Goal: Check status: Check status

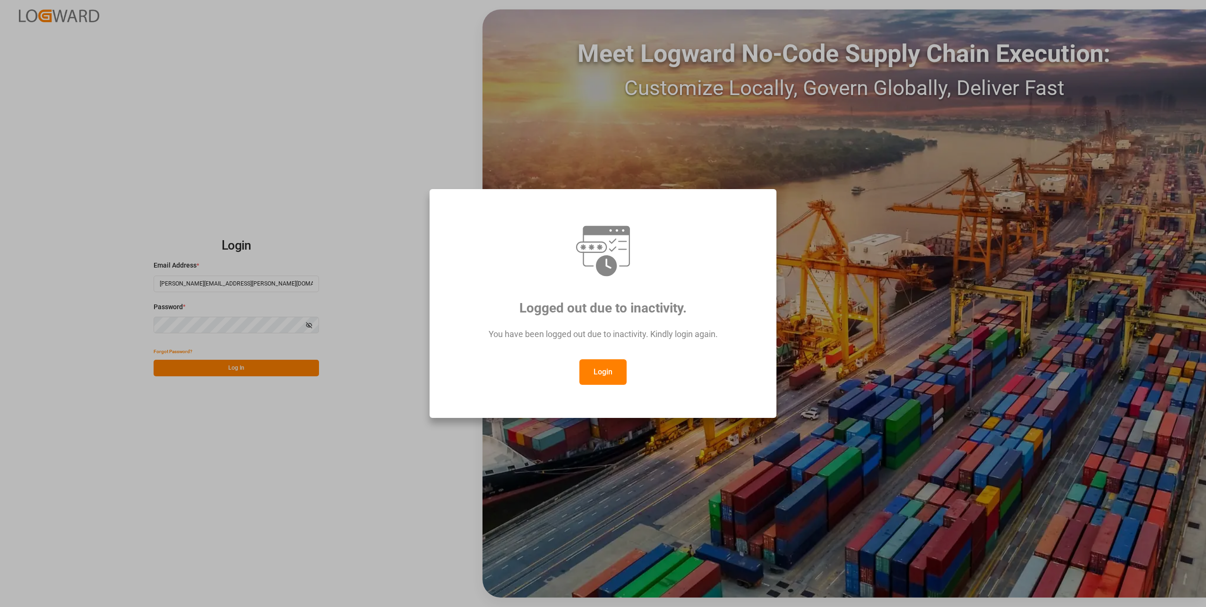
click at [600, 372] on button "Login" at bounding box center [602, 372] width 47 height 26
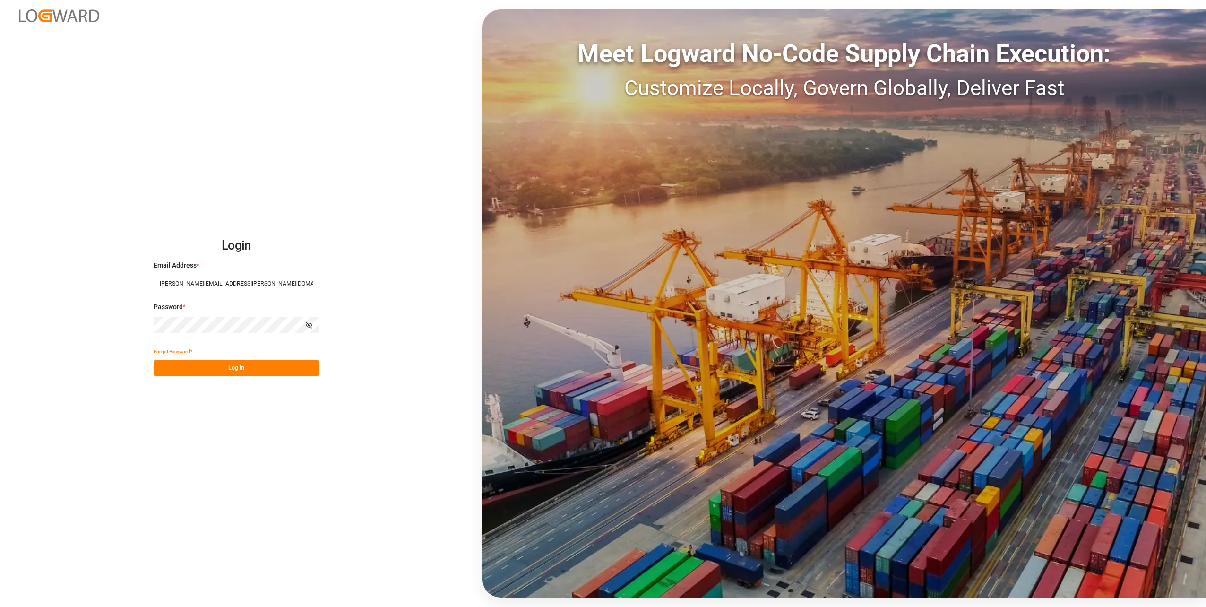
click at [237, 370] on button "Log In" at bounding box center [236, 368] width 165 height 17
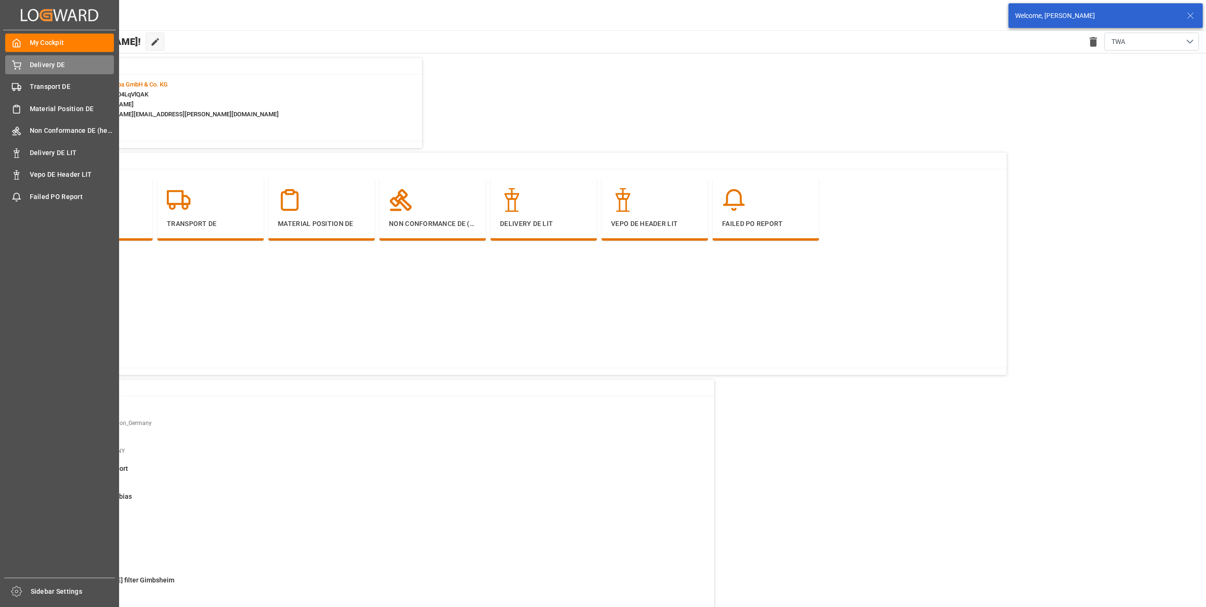
click at [23, 73] on div "Delivery DE Delivery DE" at bounding box center [59, 64] width 109 height 18
